Goal: Download file/media

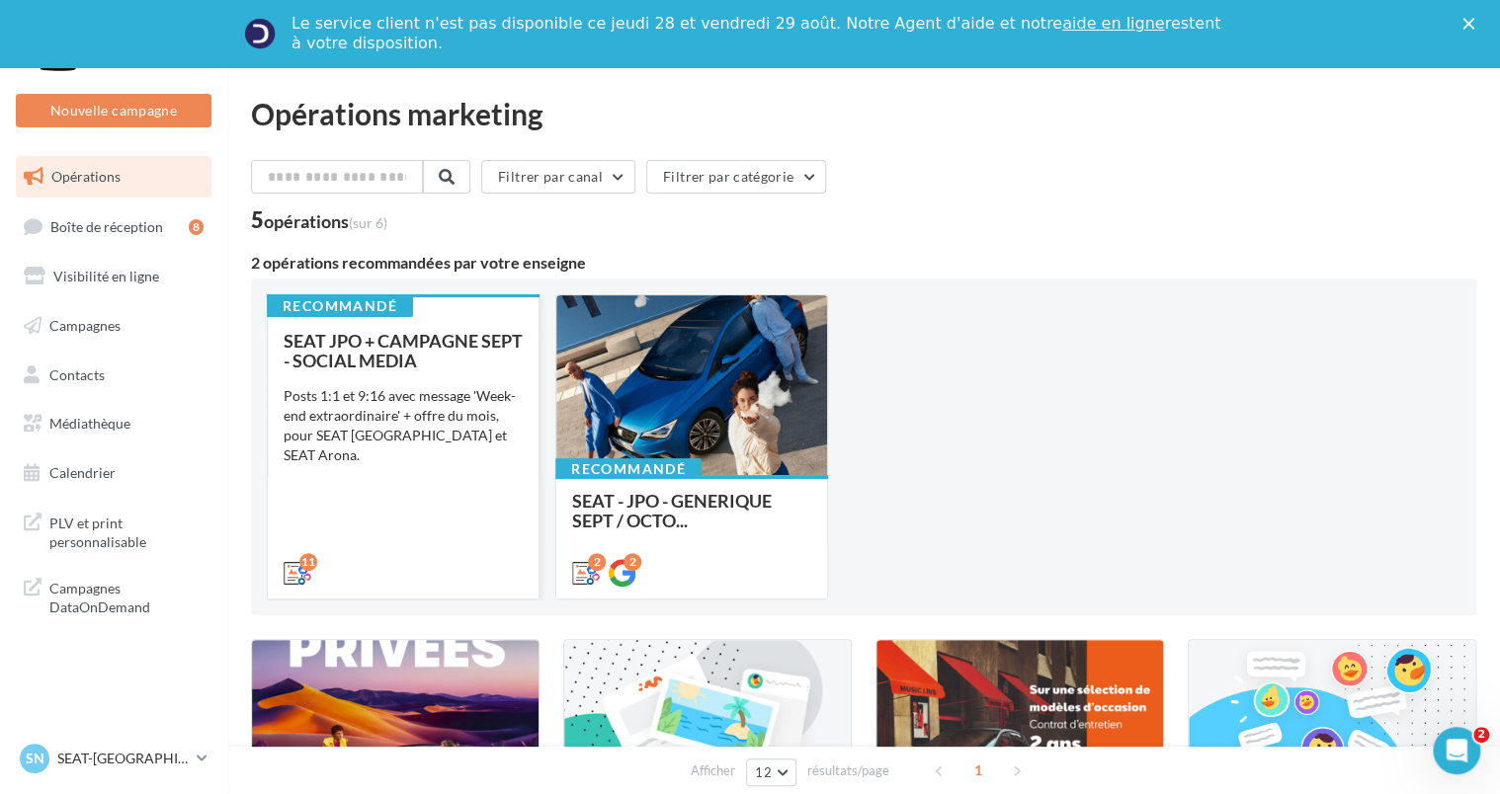
click at [415, 438] on div "Posts 1:1 et 9:16 avec message 'Week-end extraordinaire' + offre du mois, pour …" at bounding box center [403, 425] width 239 height 79
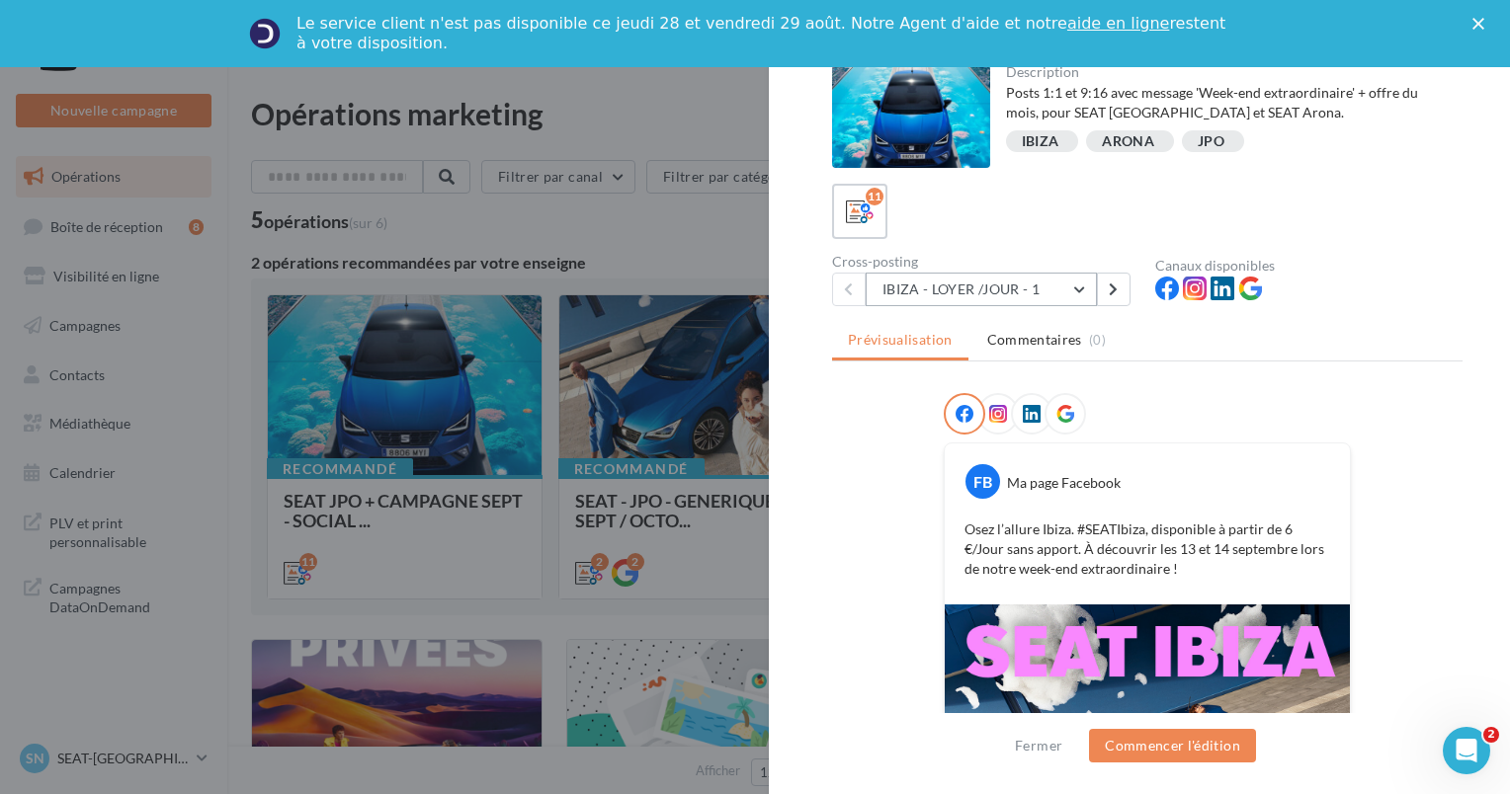
click at [1038, 288] on button "IBIZA - LOYER /JOUR - 1" at bounding box center [980, 290] width 231 height 34
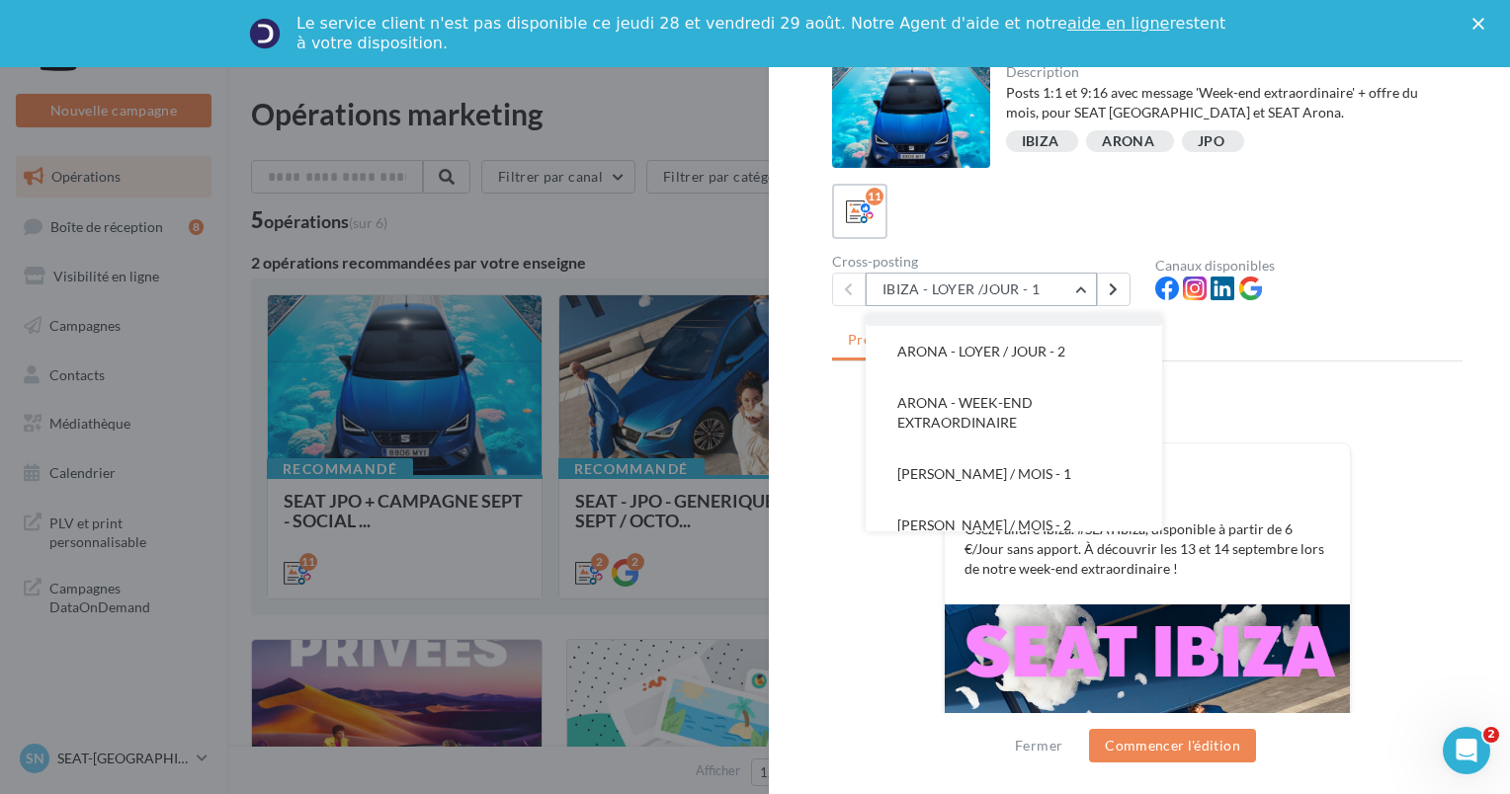
scroll to position [387, 0]
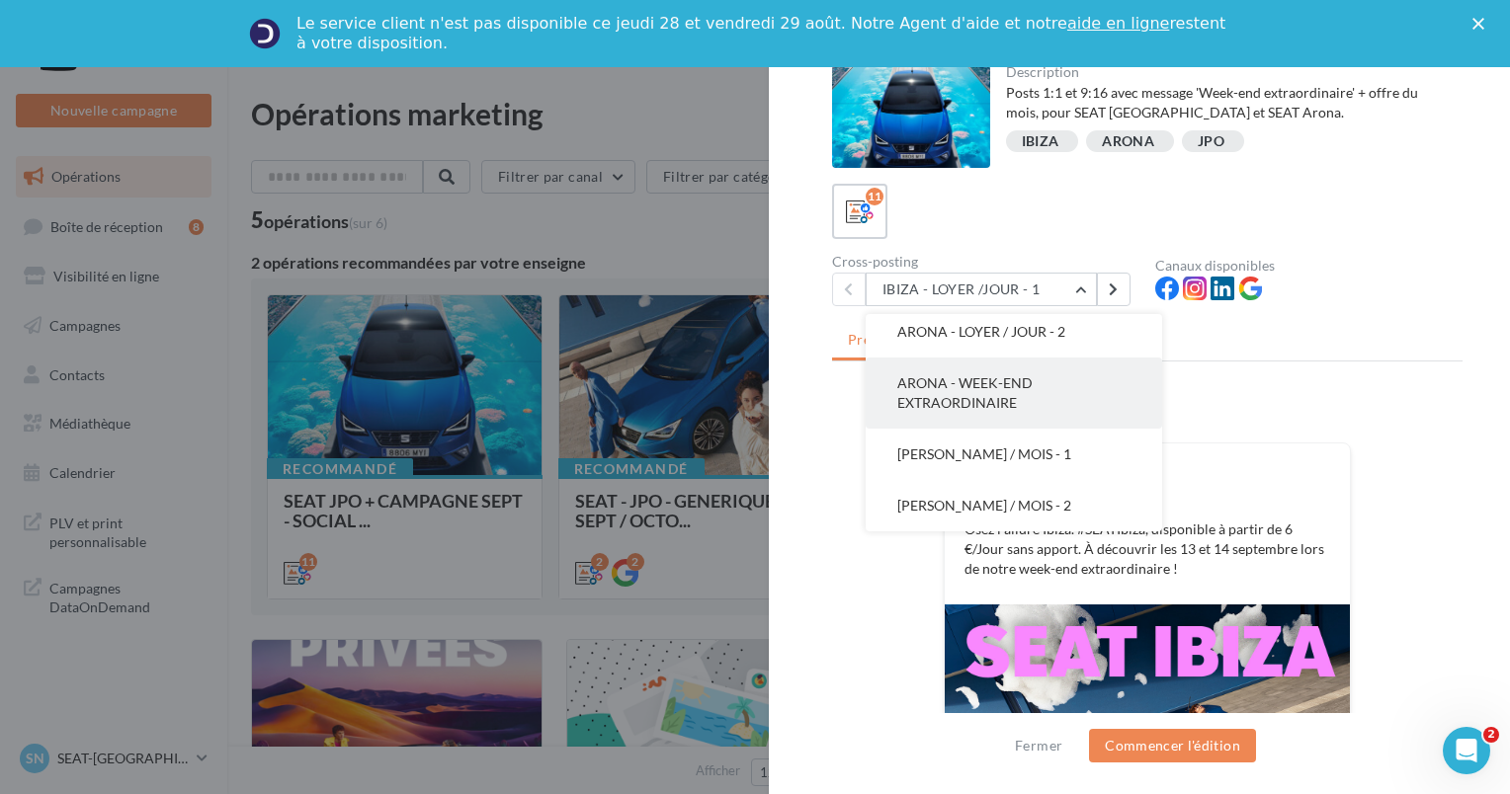
click at [1016, 413] on button "ARONA - WEEK-END EXTRAORDINAIRE" at bounding box center [1013, 393] width 296 height 71
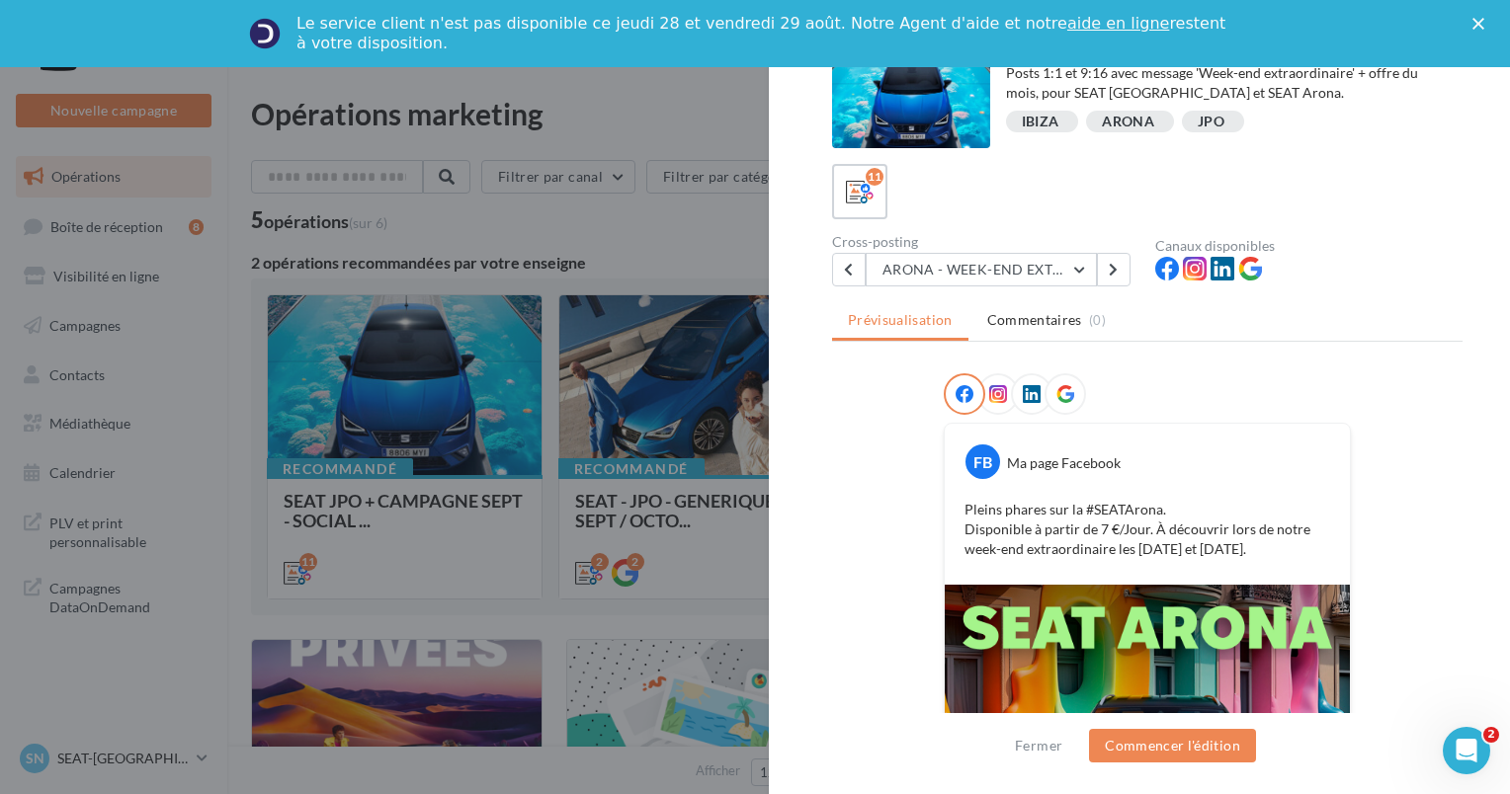
scroll to position [0, 0]
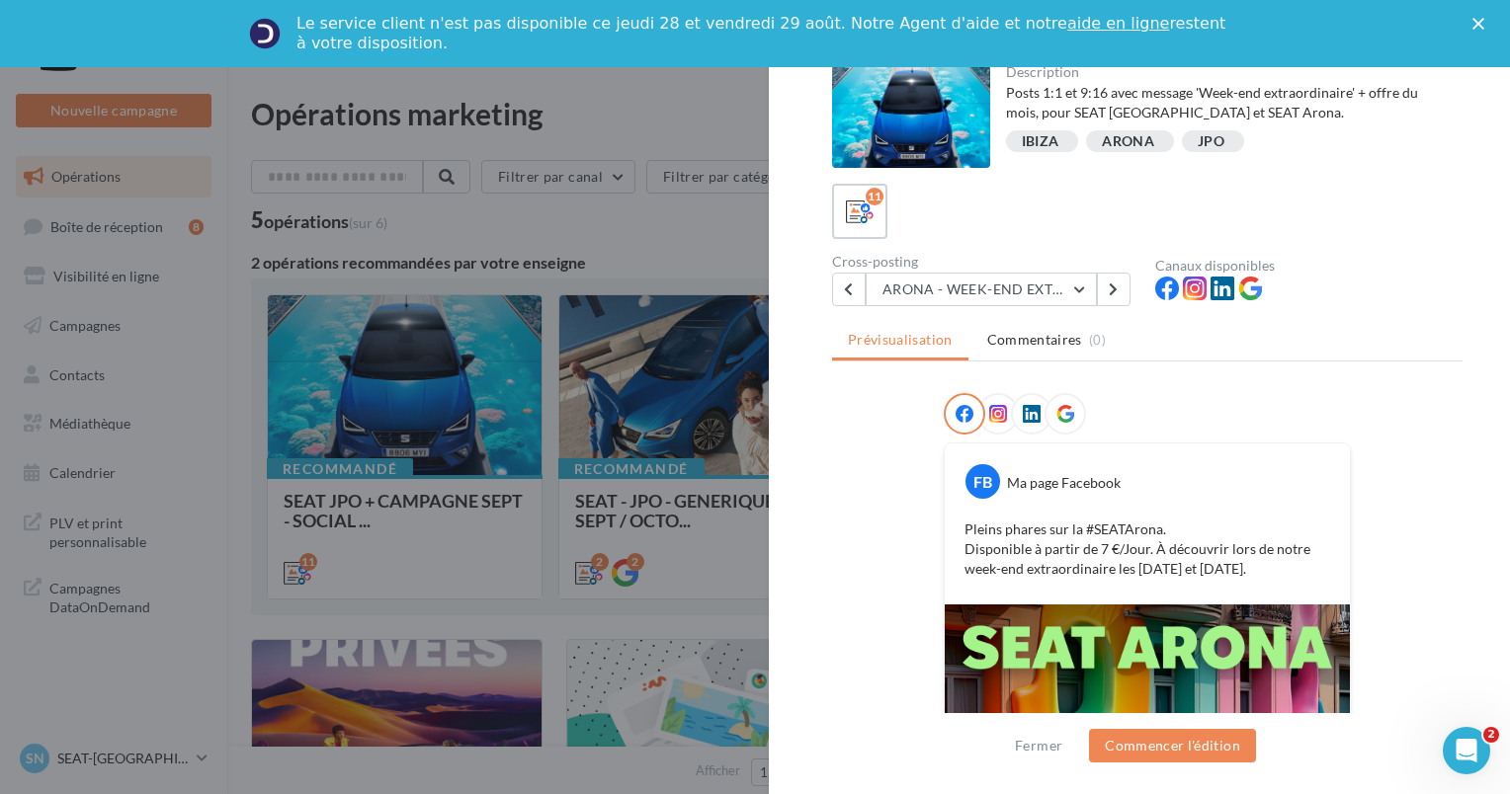
click at [988, 269] on div "Cross-posting ARONA - WEEK-END EXTRAORDINAIRE IBIZA - LOYER /JOUR - 1 IBIZA - L…" at bounding box center [993, 280] width 323 height 51
click at [996, 306] on div "Description Posts 1:1 et 9:16 avec message 'Week-end extraordinaire' + offre du…" at bounding box center [1147, 398] width 757 height 666
click at [996, 294] on button "ARONA - WEEK-END EXTRAORDINAIRE" at bounding box center [980, 290] width 231 height 34
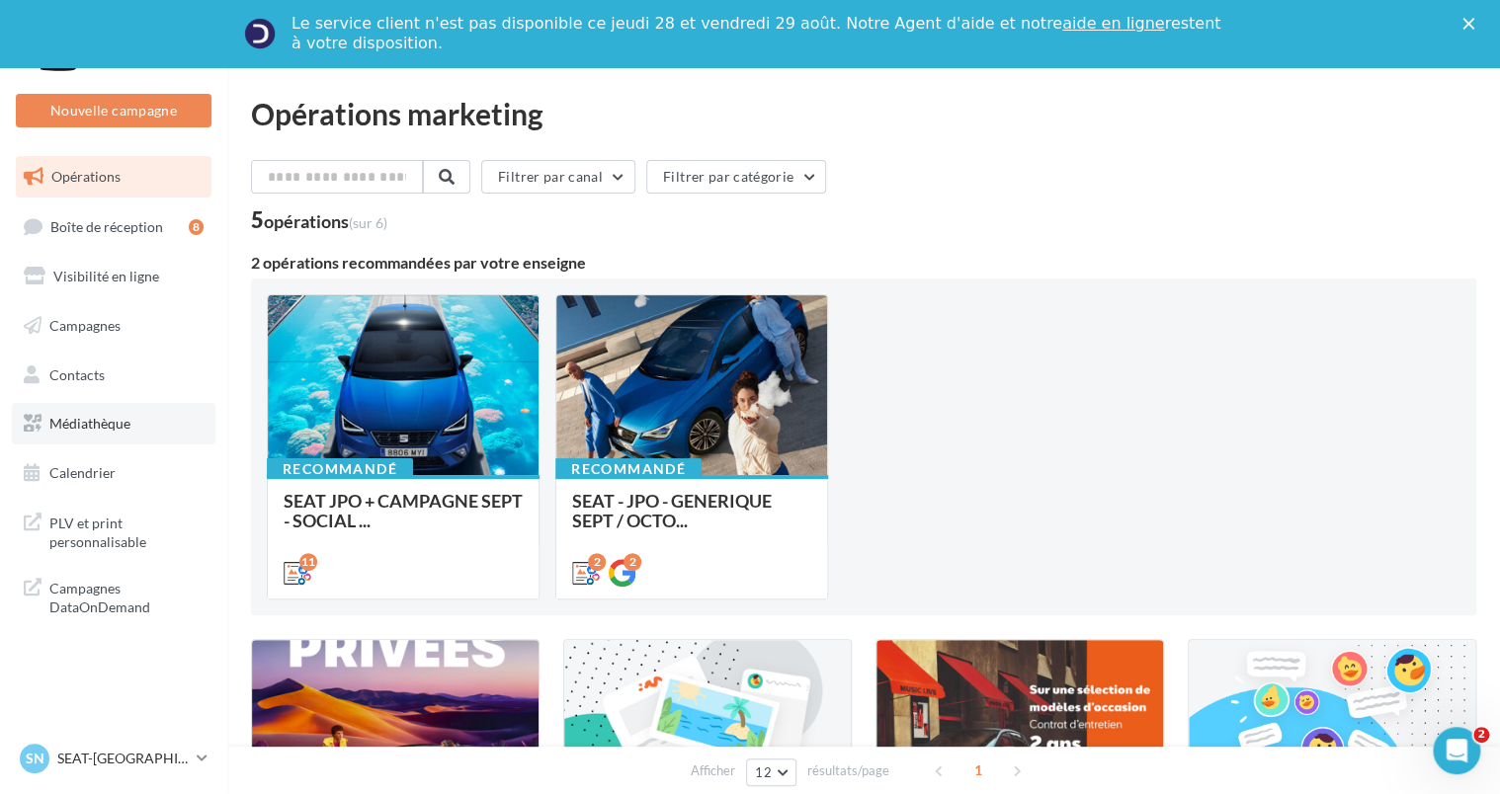
click at [88, 430] on span "Médiathèque" at bounding box center [89, 423] width 81 height 17
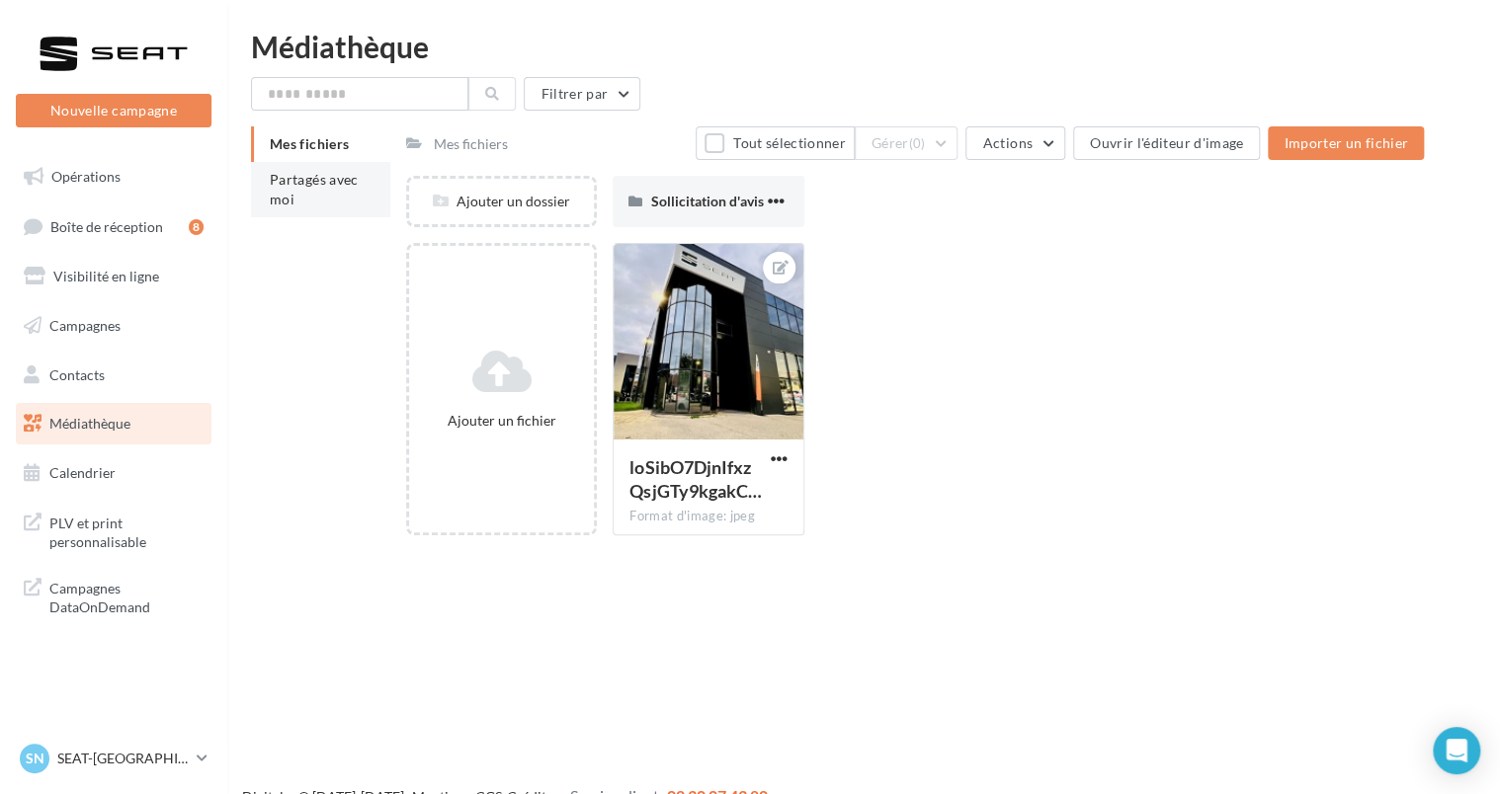
click at [328, 184] on span "Partagés avec moi" at bounding box center [314, 189] width 89 height 37
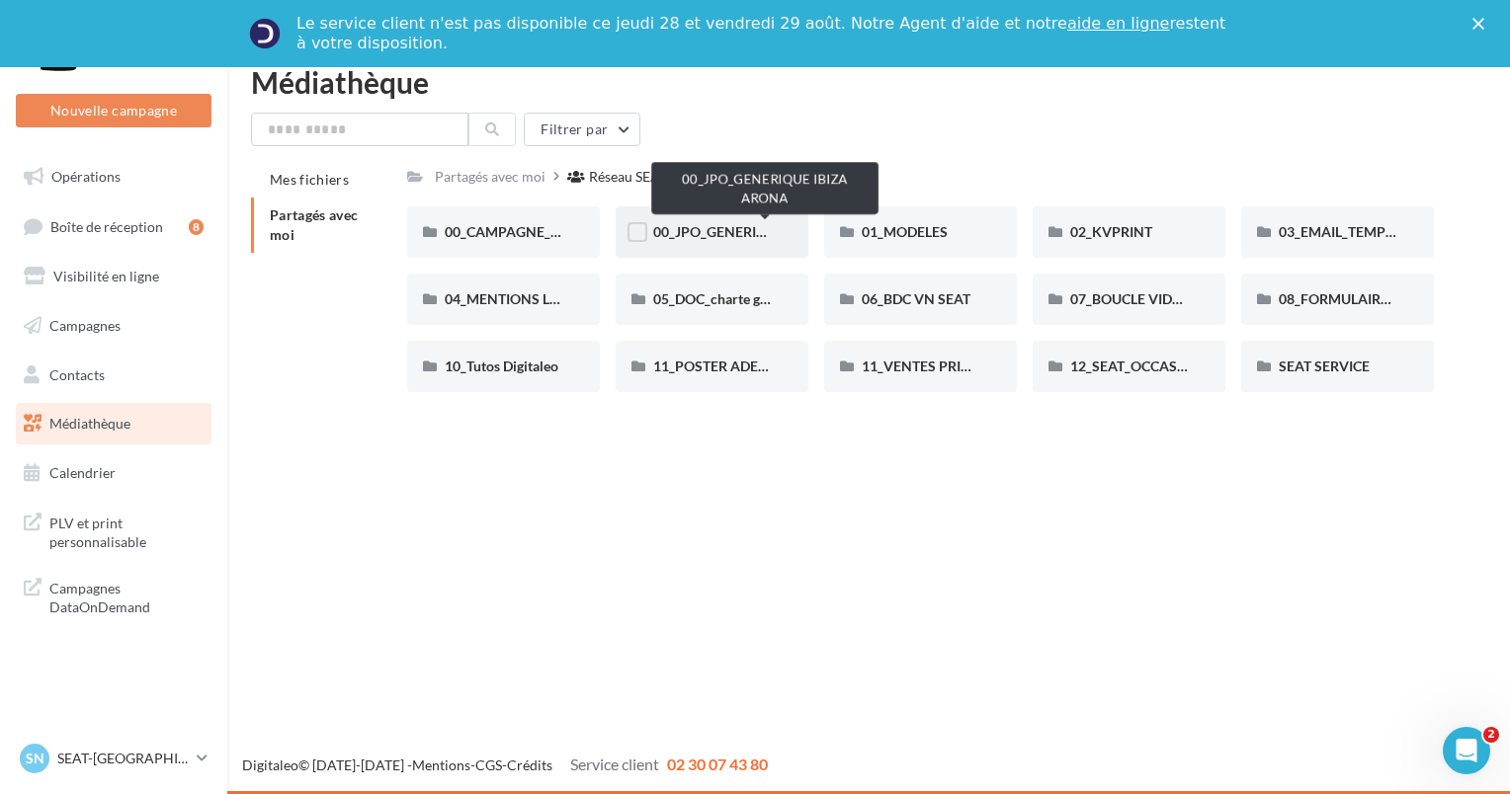
click at [701, 224] on span "00_JPO_GENERIQUE IBIZA ARONA" at bounding box center [764, 231] width 223 height 17
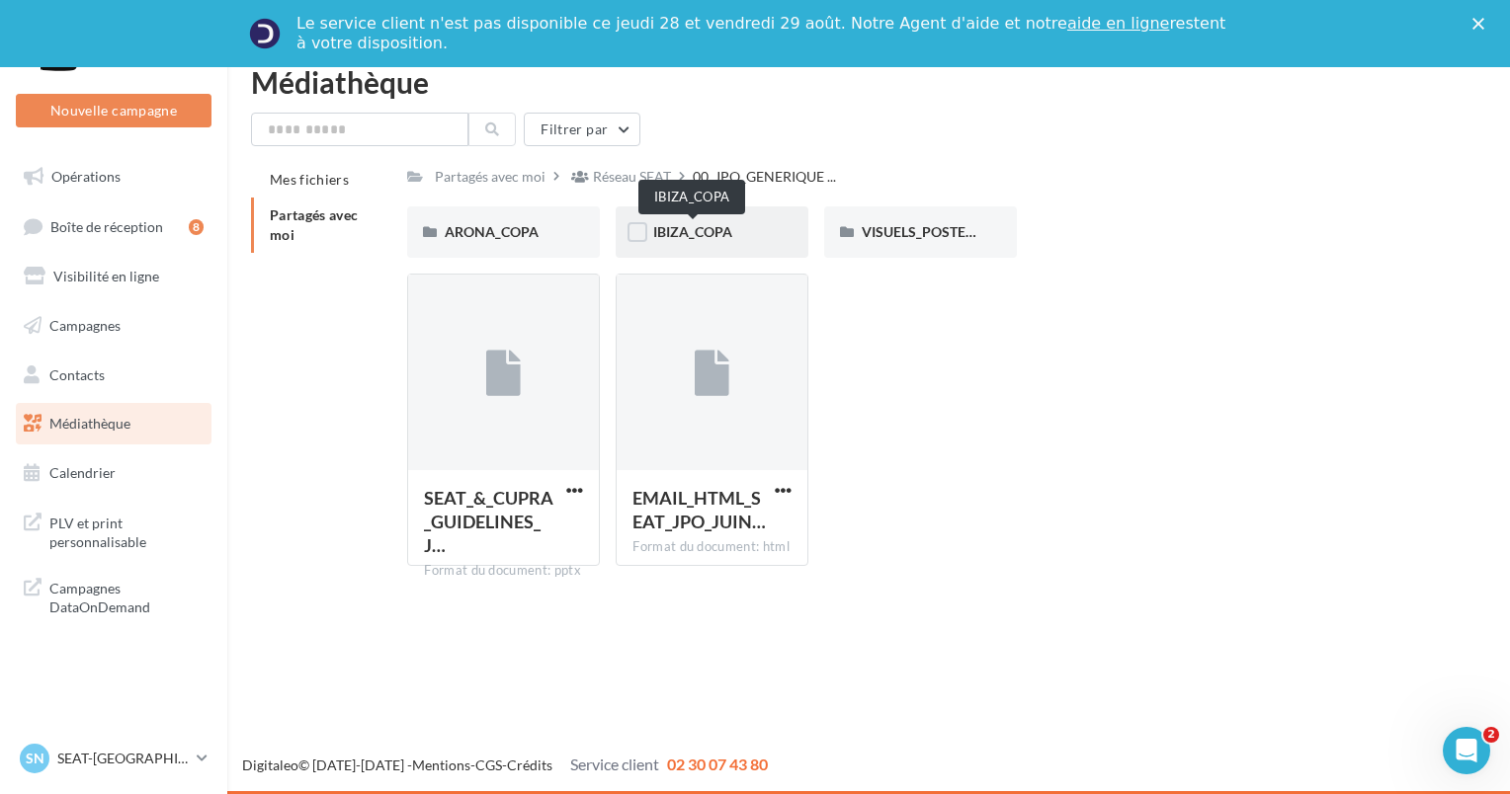
click at [711, 224] on span "IBIZA_COPA" at bounding box center [692, 231] width 79 height 17
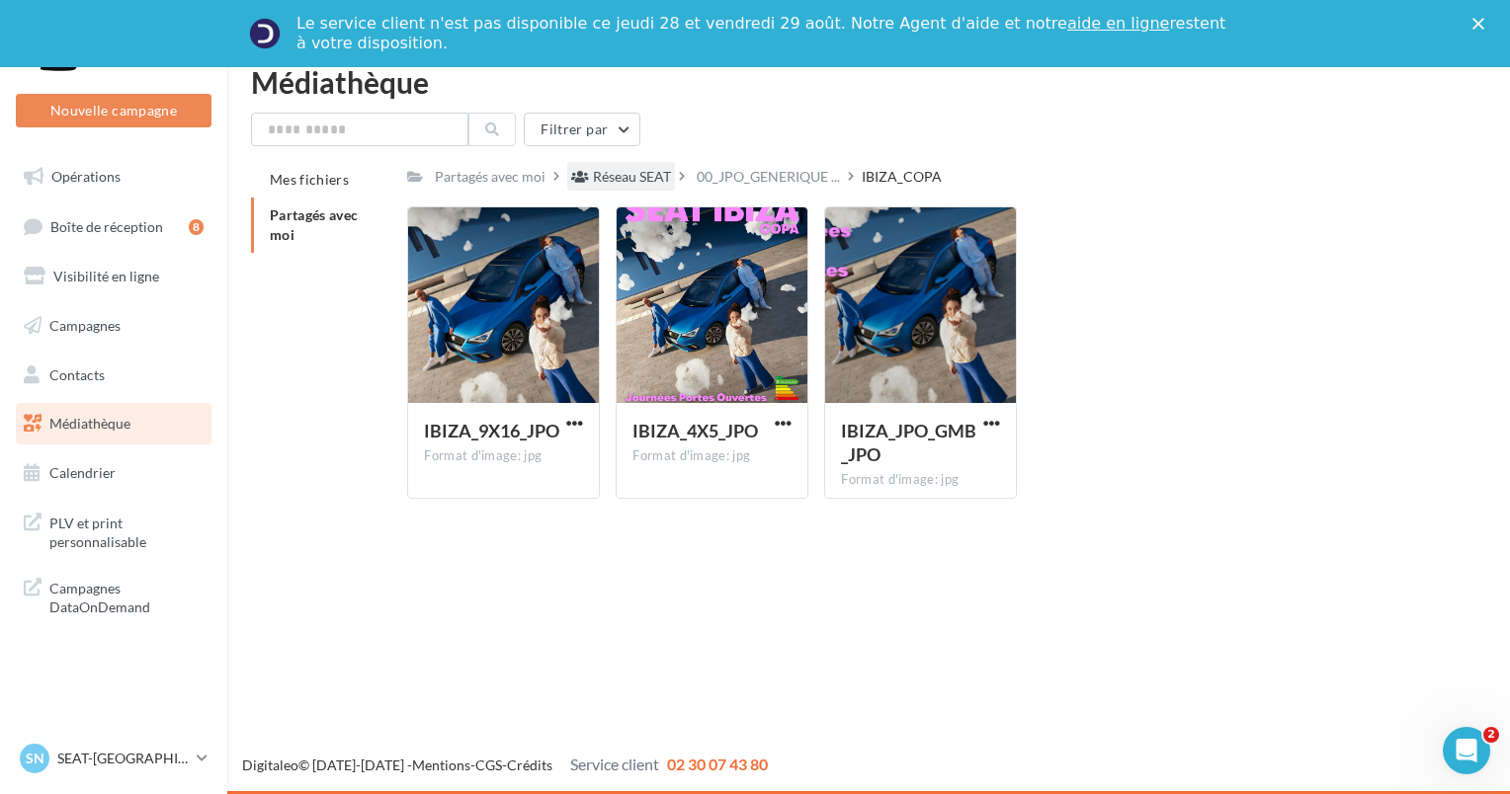
click at [640, 175] on div "Réseau SEAT" at bounding box center [632, 177] width 78 height 20
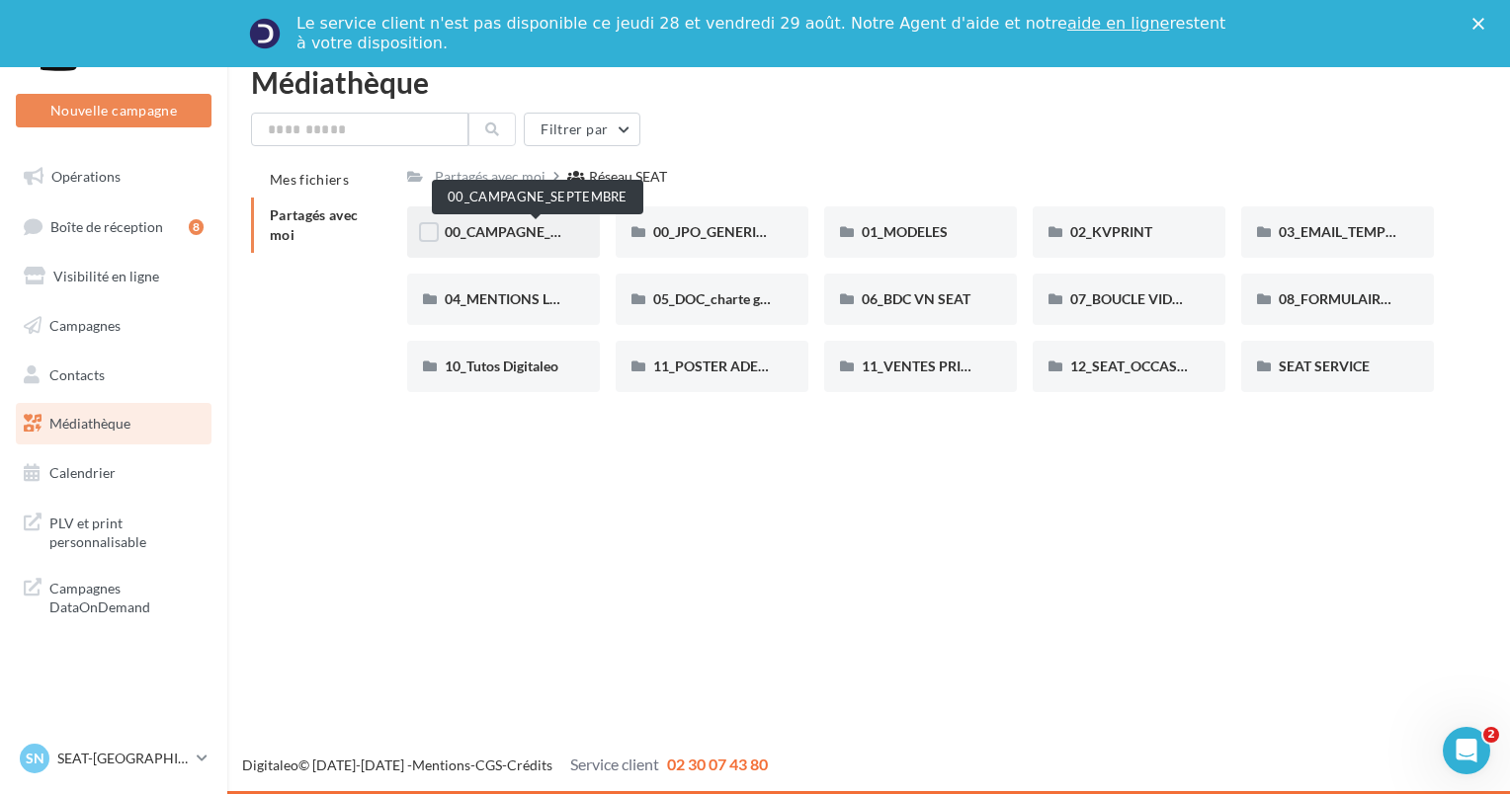
click at [527, 237] on span "00_CAMPAGNE_SEPTEMBRE" at bounding box center [537, 231] width 185 height 17
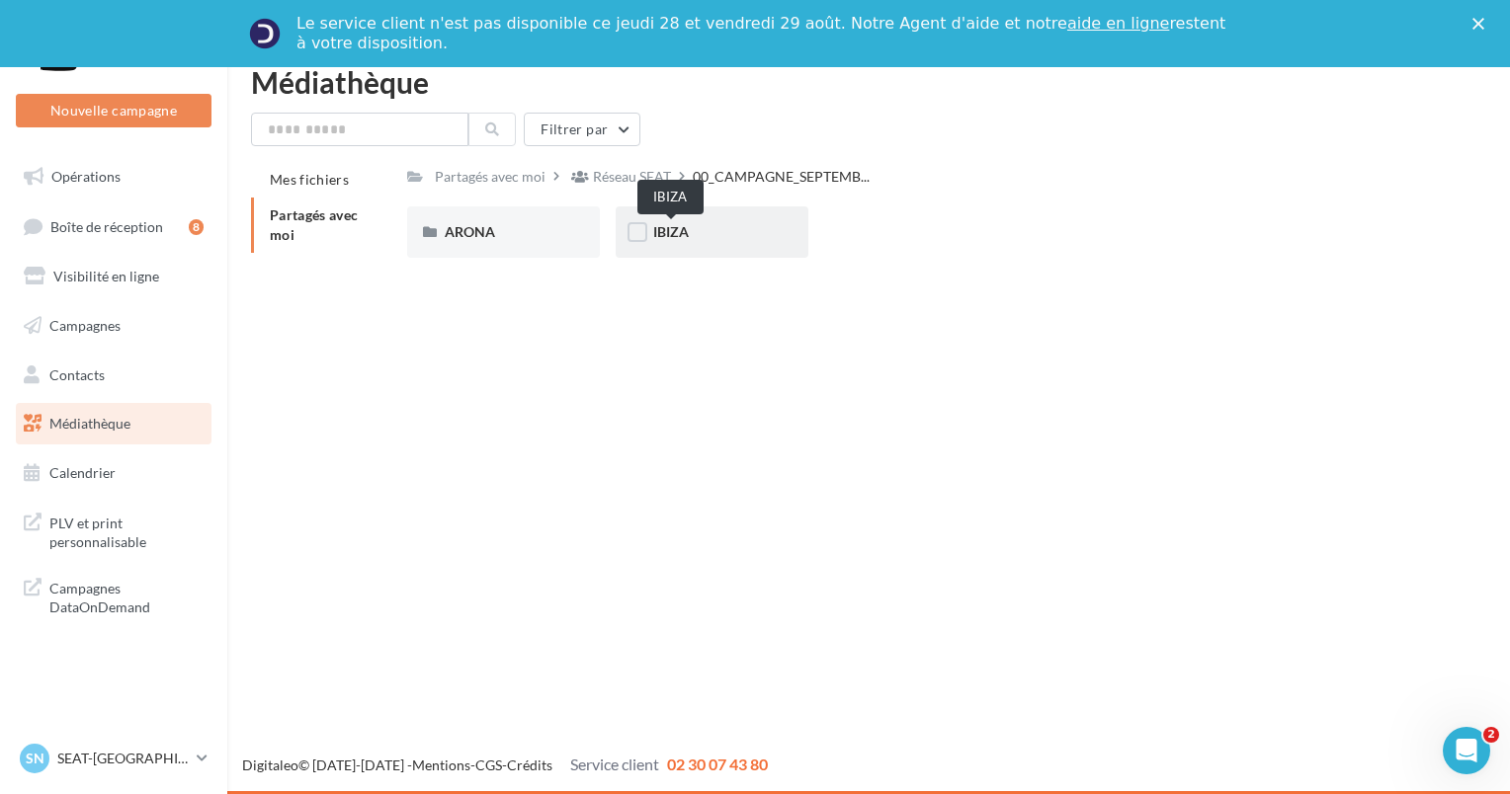
click at [665, 238] on span "IBIZA" at bounding box center [671, 231] width 36 height 17
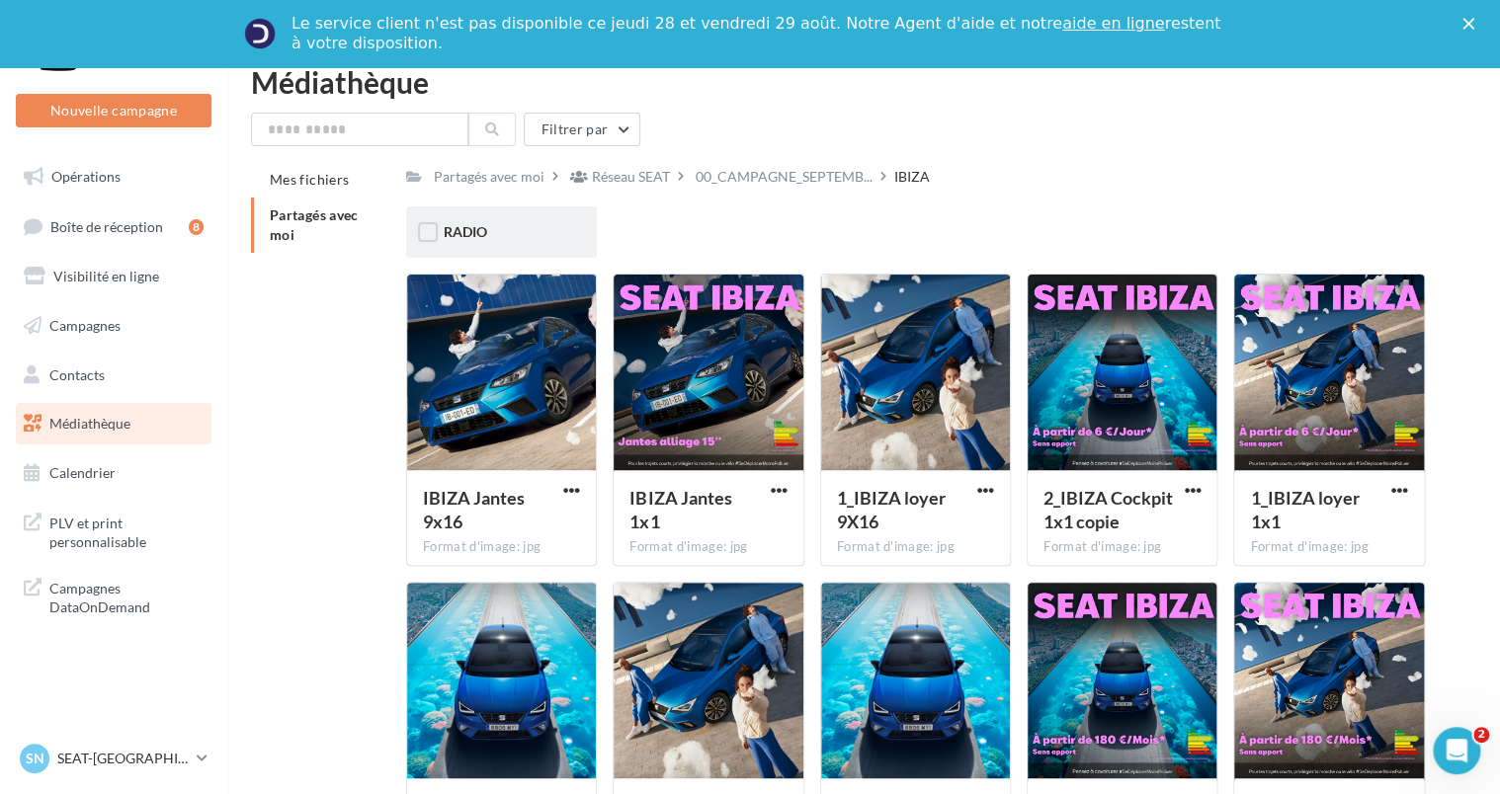
click at [518, 234] on div "RADIO" at bounding box center [502, 232] width 116 height 20
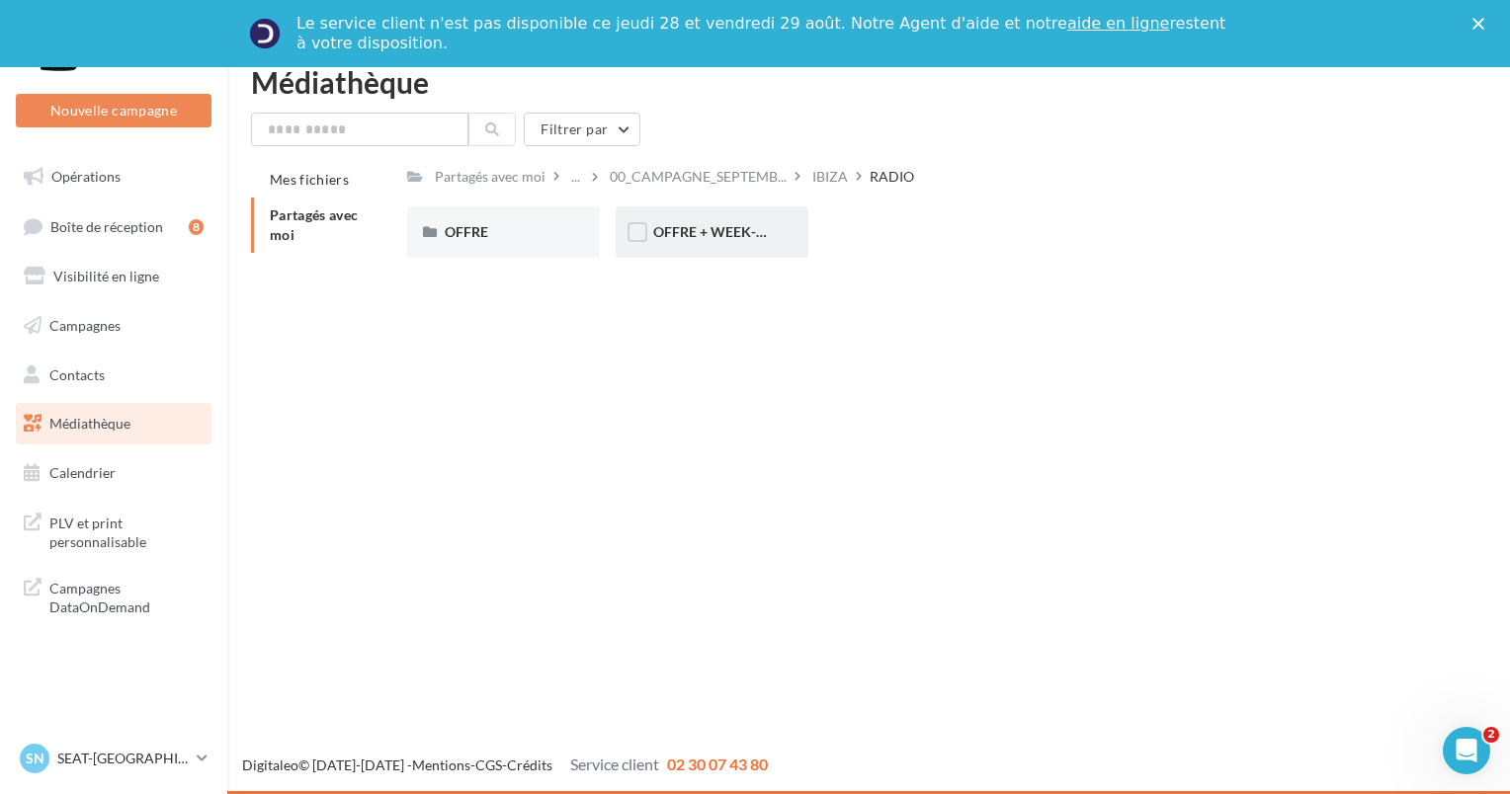
click at [691, 224] on span "OFFRE + WEEK-END EXTRAORDINAIRE" at bounding box center [780, 231] width 254 height 17
click at [498, 231] on div "MP3" at bounding box center [504, 232] width 118 height 20
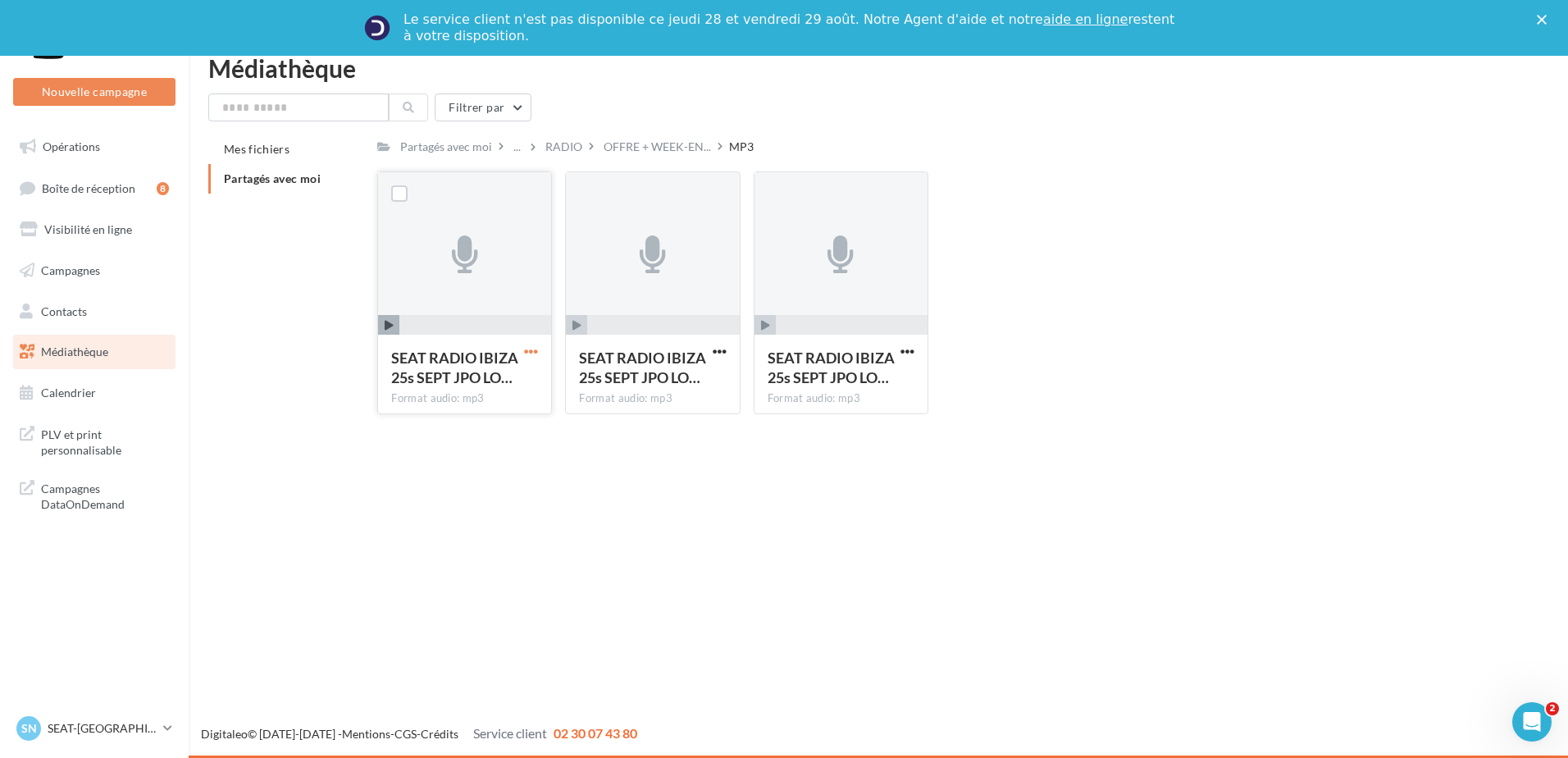
click at [535, 345] on span "button" at bounding box center [530, 351] width 14 height 14
click at [470, 389] on button "Télécharger" at bounding box center [459, 384] width 164 height 42
click at [721, 352] on span "button" at bounding box center [720, 351] width 14 height 14
click at [663, 392] on button "Télécharger" at bounding box center [648, 384] width 164 height 42
click at [912, 345] on div "SEAT RADIO IBIZA 25s SEPT JPO LO… Format audio: mp3" at bounding box center [841, 292] width 174 height 242
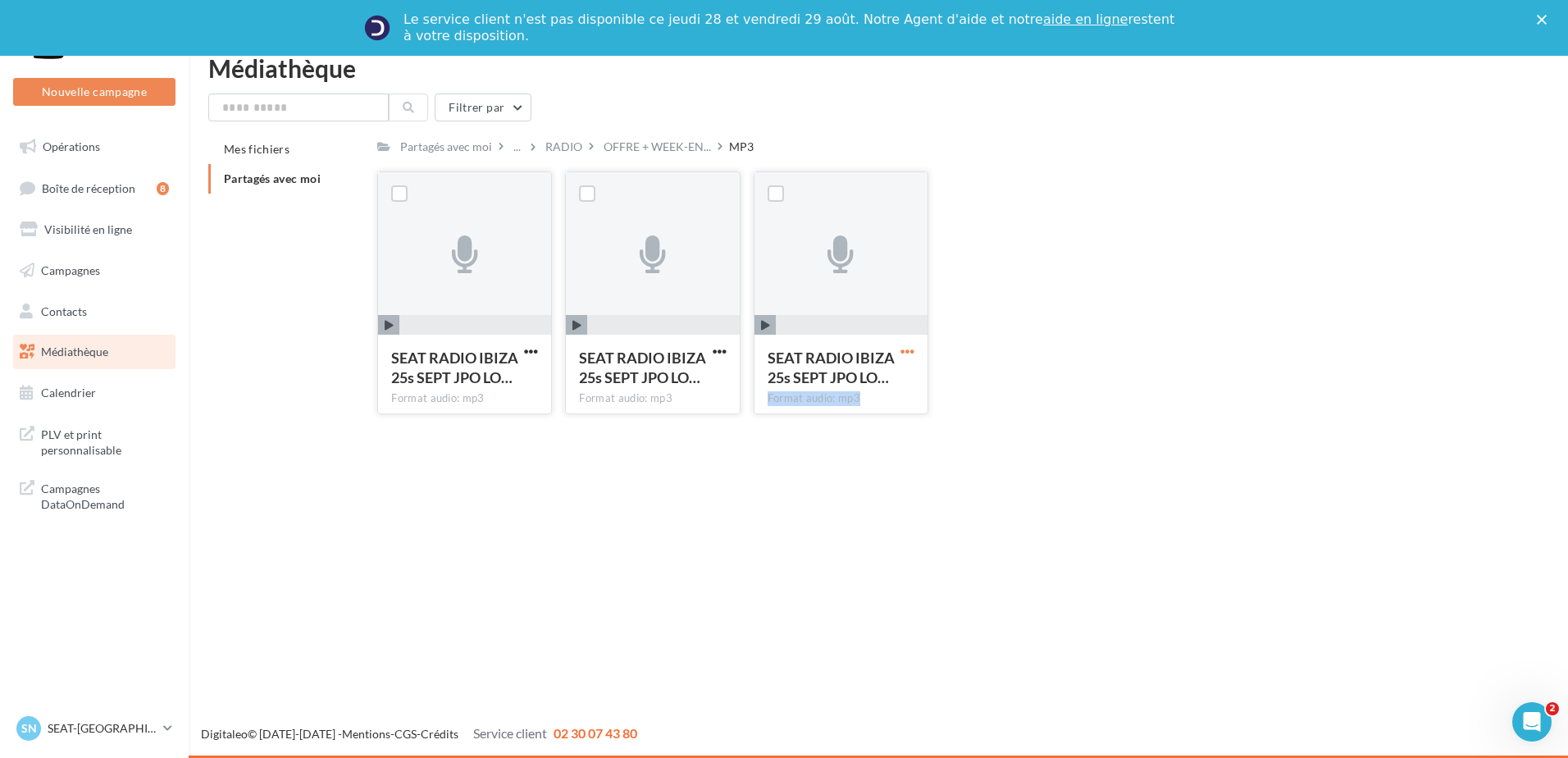
click at [910, 347] on span "button" at bounding box center [907, 351] width 14 height 14
click at [848, 379] on button "Télécharger" at bounding box center [836, 384] width 164 height 42
